Goal: Task Accomplishment & Management: Complete application form

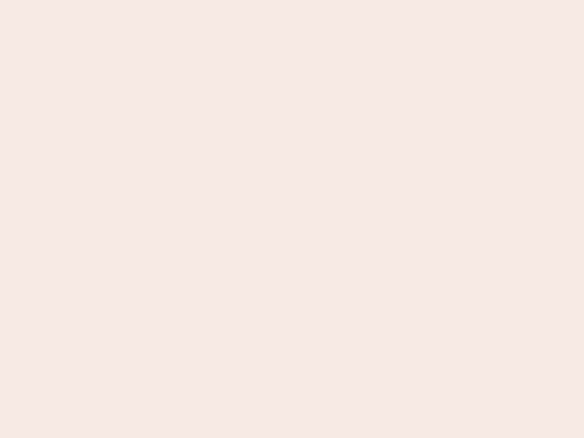
click at [292, 219] on nb-app "Almost there Thank you for registering for Newbook. Your account is under revie…" at bounding box center [292, 219] width 584 height 438
click at [292, 0] on nb-app "Almost there Thank you for registering for Newbook. Your account is under revie…" at bounding box center [292, 219] width 584 height 438
click at [312, 0] on nb-app "Almost there Thank you for registering for Newbook. Your account is under revie…" at bounding box center [292, 219] width 584 height 438
click at [292, 219] on nb-app "Almost there Thank you for registering for Newbook. Your account is under revie…" at bounding box center [292, 219] width 584 height 438
click at [292, 0] on nb-app "Almost there Thank you for registering for Newbook. Your account is under revie…" at bounding box center [292, 219] width 584 height 438
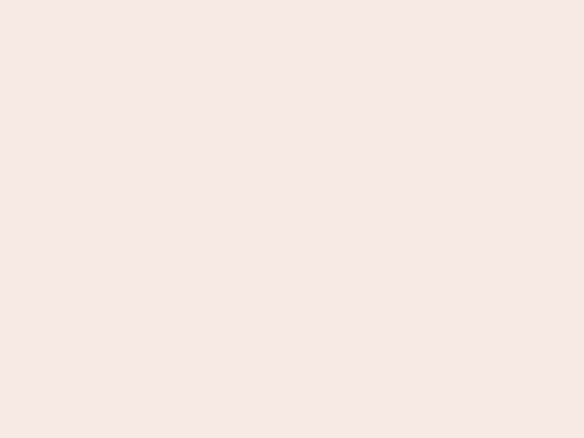
click at [204, 0] on nb-app "Almost there Thank you for registering for Newbook. Your account is under revie…" at bounding box center [292, 219] width 584 height 438
click at [292, 219] on nb-app "Almost there Thank you for registering for Newbook. Your account is under revie…" at bounding box center [292, 219] width 584 height 438
click at [292, 0] on nb-app "Almost there Thank you for registering for Newbook. Your account is under revie…" at bounding box center [292, 219] width 584 height 438
click at [204, 0] on nb-app "Almost there Thank you for registering for Newbook. Your account is under revie…" at bounding box center [292, 219] width 584 height 438
click at [292, 219] on nb-app "Almost there Thank you for registering for Newbook. Your account is under revie…" at bounding box center [292, 219] width 584 height 438
